Goal: Use online tool/utility

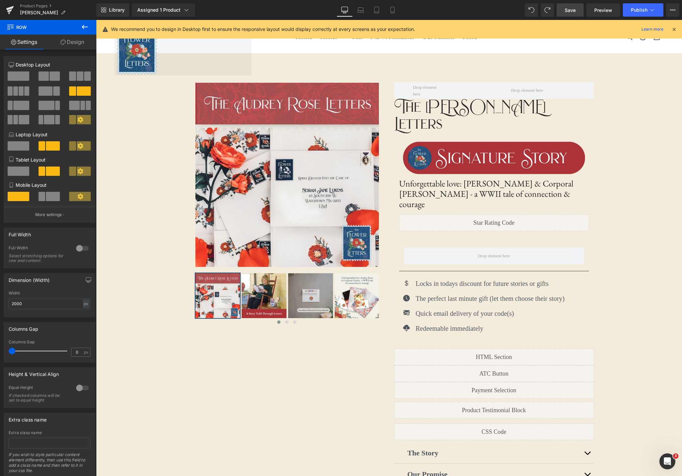
click at [565, 7] on link "Save" at bounding box center [570, 9] width 27 height 13
click at [605, 12] on span "Preview" at bounding box center [604, 10] width 18 height 7
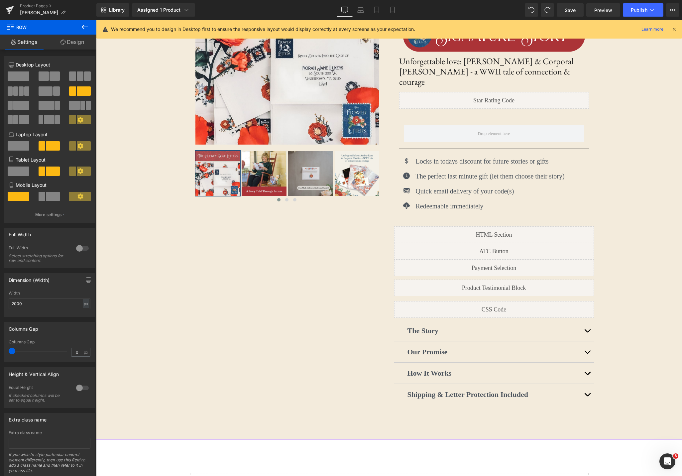
scroll to position [129, 0]
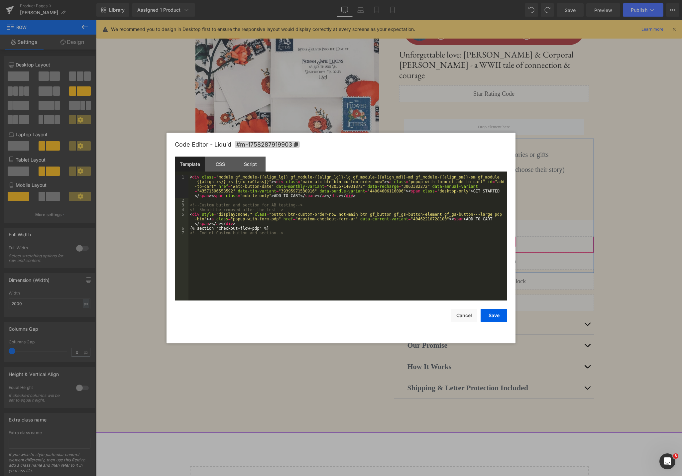
click at [501, 236] on div "Liquid" at bounding box center [494, 244] width 200 height 17
click at [468, 315] on button "Cancel" at bounding box center [464, 315] width 27 height 13
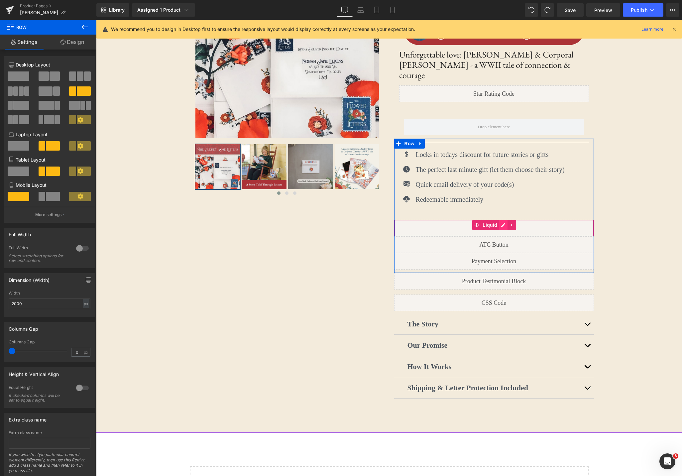
click at [504, 220] on div "Liquid" at bounding box center [494, 228] width 200 height 17
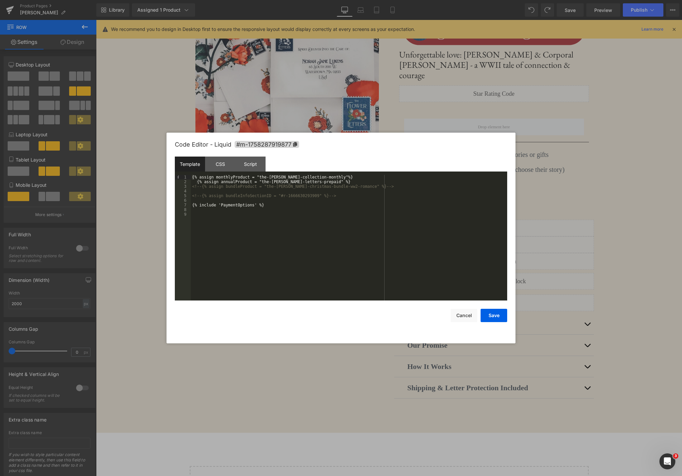
click at [364, 181] on div "{% assign monthlyProduct = "the-[PERSON_NAME]-collection-monthly"%} {% assign a…" at bounding box center [349, 242] width 317 height 135
click at [226, 167] on div "CSS" at bounding box center [220, 164] width 30 height 15
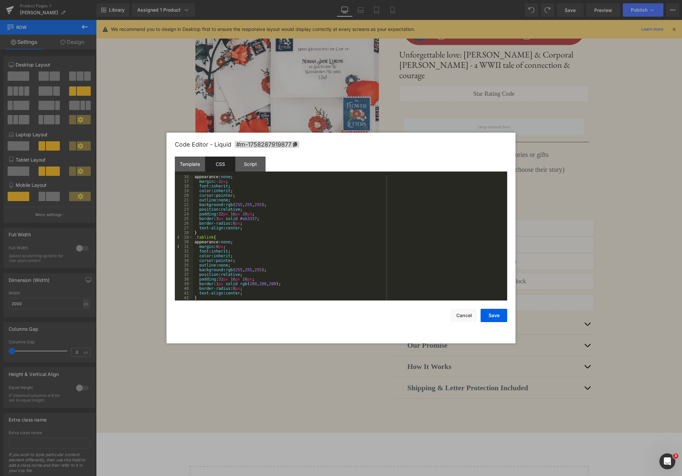
scroll to position [0, 0]
click at [199, 165] on div "Template" at bounding box center [190, 164] width 30 height 15
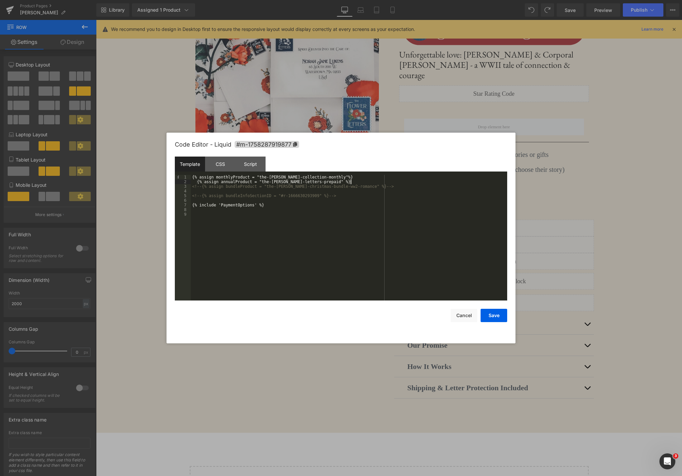
click at [368, 182] on div "{% assign monthlyProduct = "the-[PERSON_NAME]-collection-monthly"%} {% assign a…" at bounding box center [349, 242] width 317 height 135
drag, startPoint x: 196, startPoint y: 187, endPoint x: 202, endPoint y: 187, distance: 5.7
click at [202, 187] on div "{% assign monthlyProduct = "the-[PERSON_NAME]-collection-monthly"%} {% assign a…" at bounding box center [349, 242] width 317 height 135
drag, startPoint x: 192, startPoint y: 197, endPoint x: 243, endPoint y: 200, distance: 51.3
click at [201, 197] on div "{% assign monthlyProduct = "the-[PERSON_NAME]-collection-monthly"%} {% assign a…" at bounding box center [349, 242] width 317 height 135
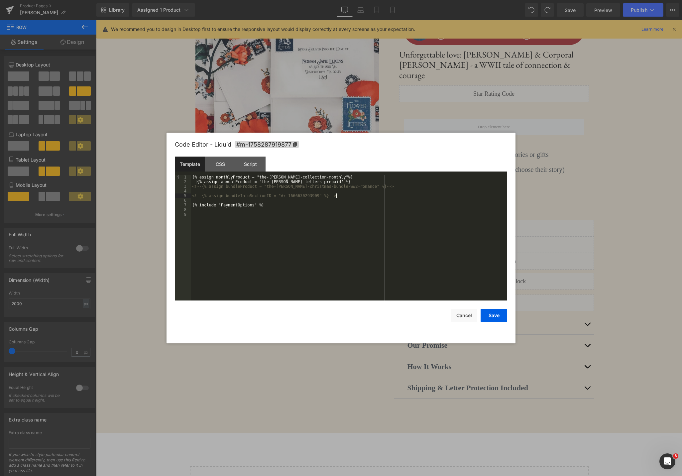
click at [353, 197] on div "{% assign monthlyProduct = "the-[PERSON_NAME]-collection-monthly"%} {% assign a…" at bounding box center [349, 242] width 317 height 135
click at [461, 317] on button "Cancel" at bounding box center [464, 315] width 27 height 13
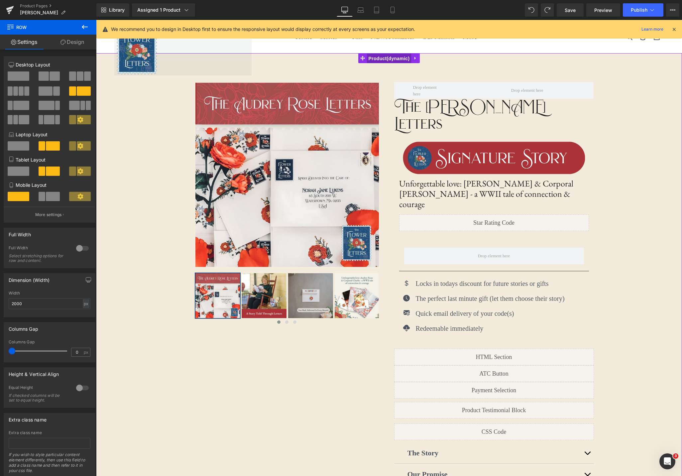
click at [385, 57] on span "Product" at bounding box center [389, 59] width 45 height 10
